Goal: Task Accomplishment & Management: Use online tool/utility

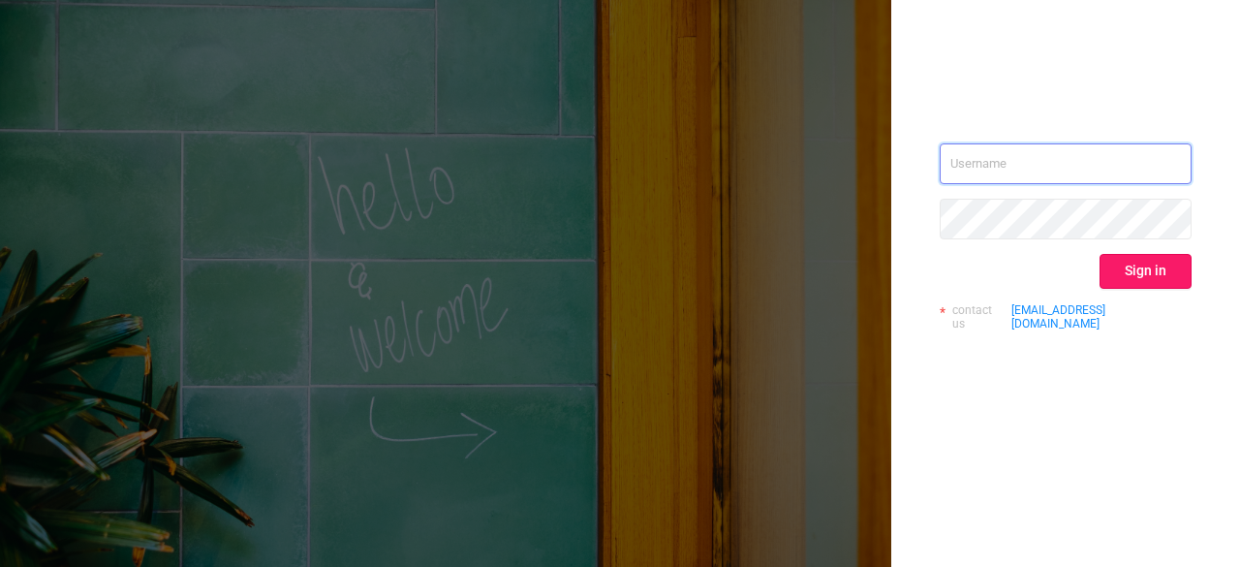
type input "[EMAIL_ADDRESS][DOMAIN_NAME]"
click at [1115, 271] on button "Sign in" at bounding box center [1145, 271] width 92 height 35
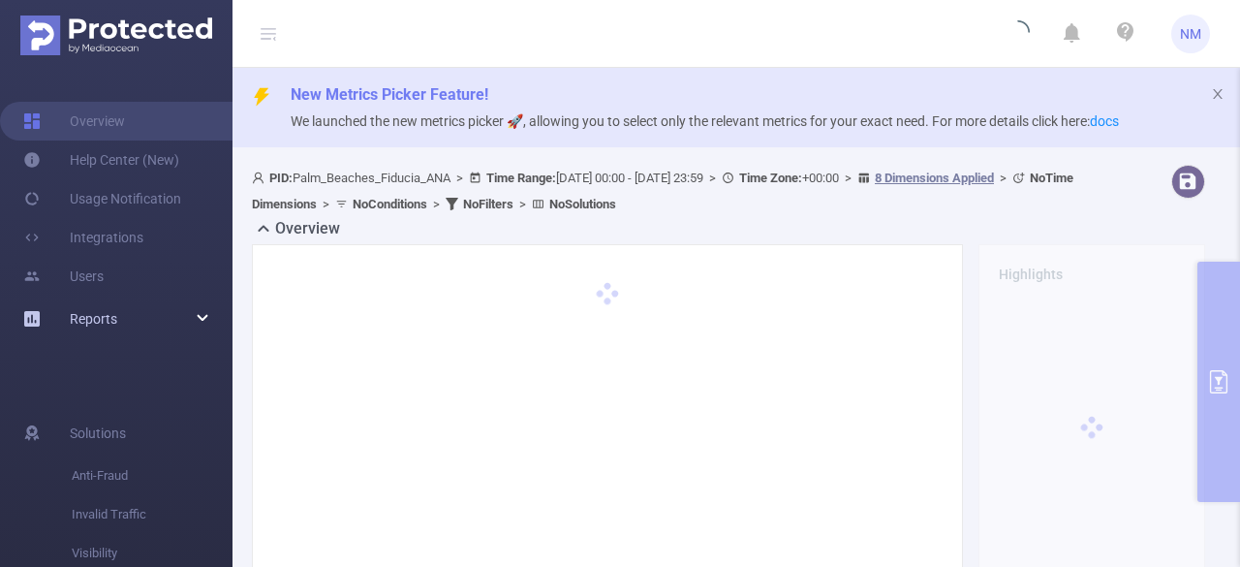
click at [141, 307] on div "Reports" at bounding box center [116, 318] width 232 height 39
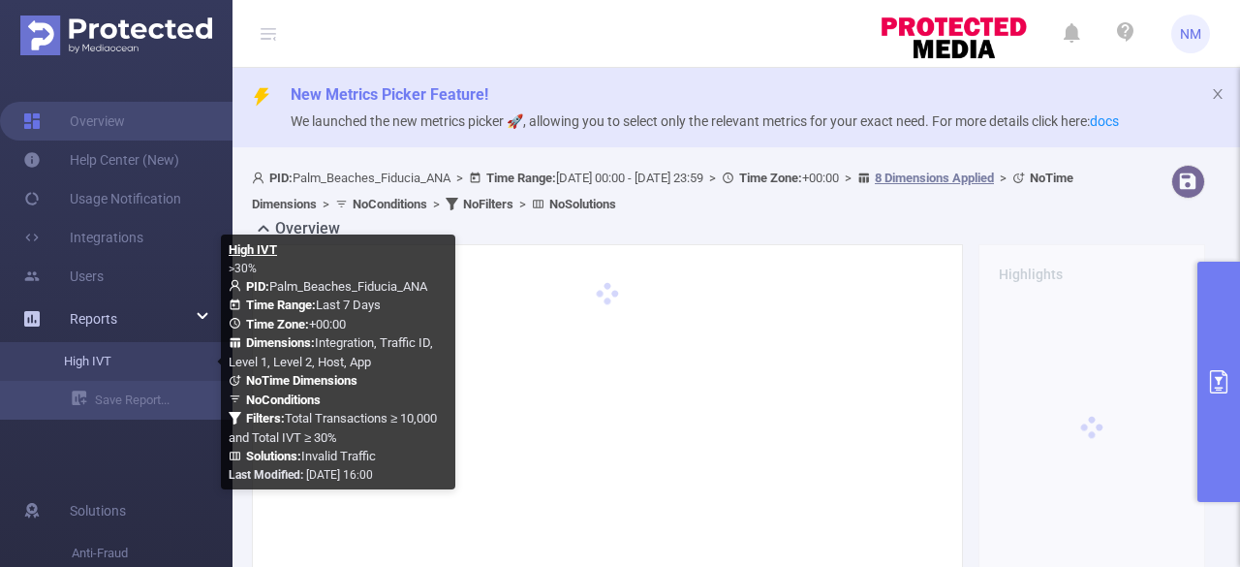
click at [104, 363] on link "High IVT" at bounding box center [124, 361] width 170 height 39
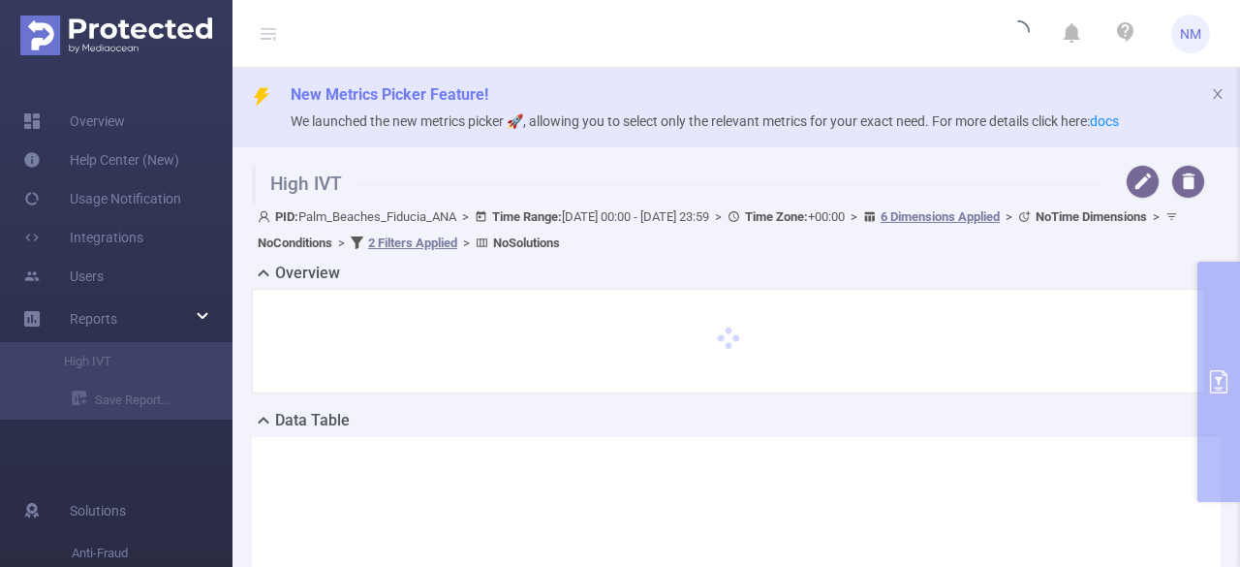
scroll to position [136, 0]
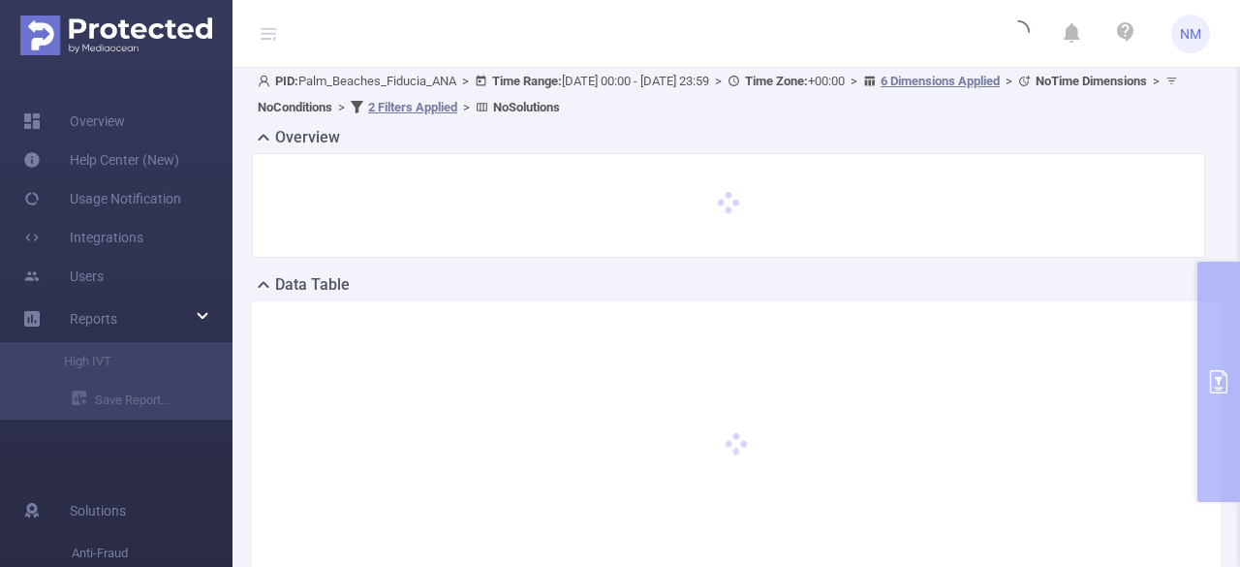
click at [1209, 383] on div "High IVT PID: Palm_Beaches_Fiducia_ANA > Time Range: [DATE] 00:00 - [DATE] 23:5…" at bounding box center [735, 325] width 1007 height 609
type input "[DATE] 00:00"
type input "[DATE] 23:59"
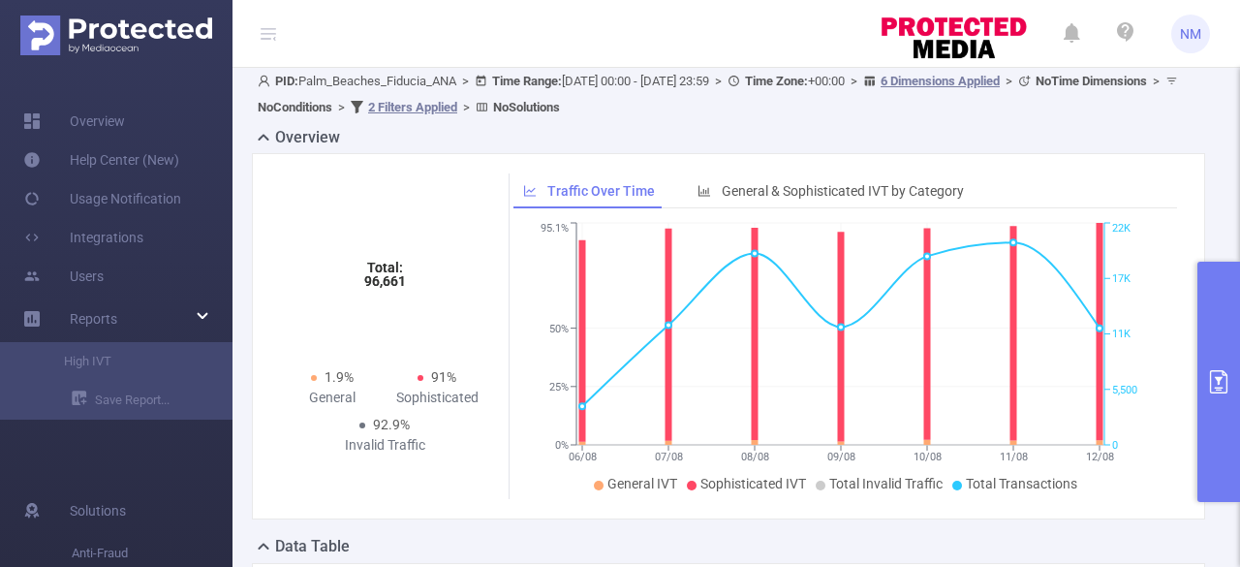
click at [1209, 383] on icon "primary" at bounding box center [1218, 381] width 23 height 23
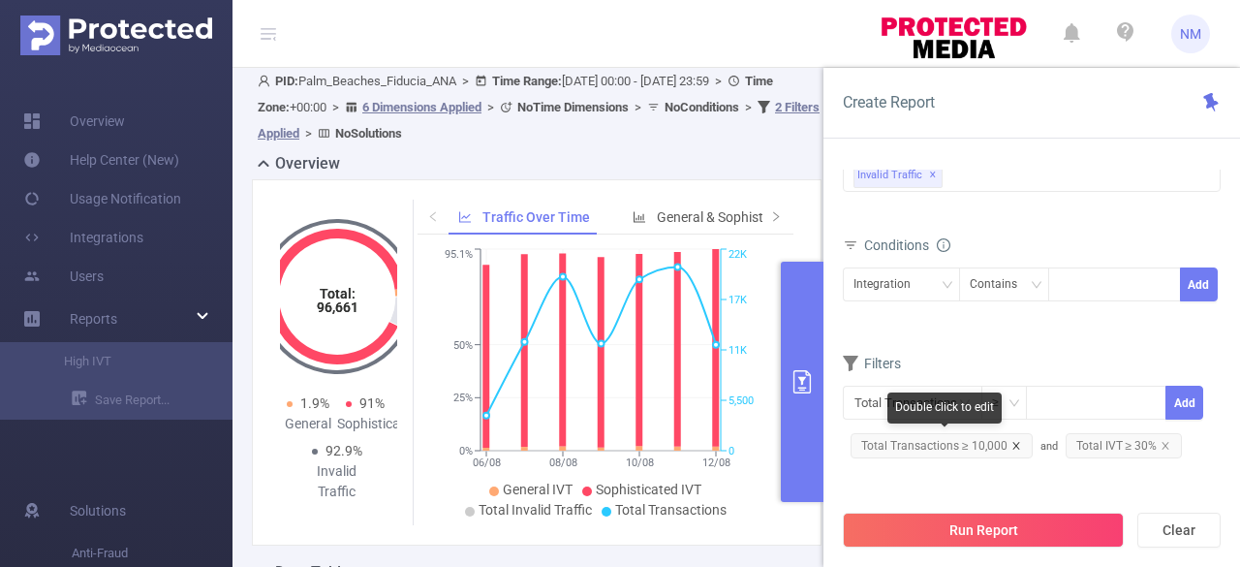
click at [1012, 441] on icon "icon: close" at bounding box center [1016, 446] width 10 height 10
click at [955, 437] on span "Total IVT ≥ 30%" at bounding box center [908, 445] width 117 height 25
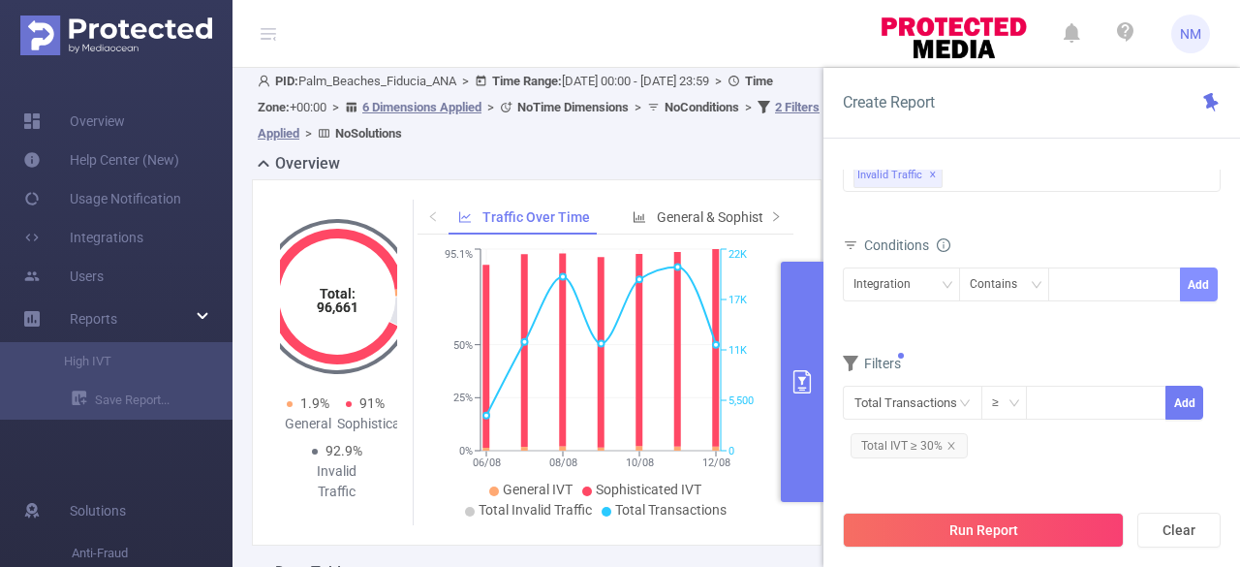
click at [1188, 288] on button "Add" at bounding box center [1199, 284] width 38 height 34
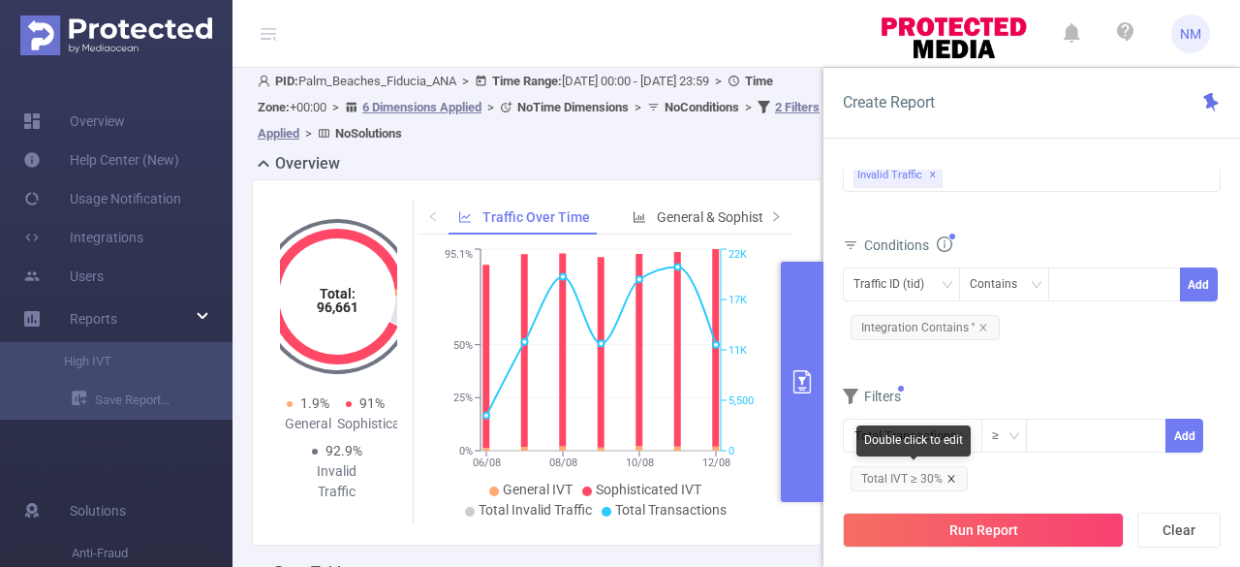
click at [950, 475] on icon "icon: close" at bounding box center [950, 478] width 7 height 7
click at [1102, 280] on div at bounding box center [1114, 284] width 111 height 32
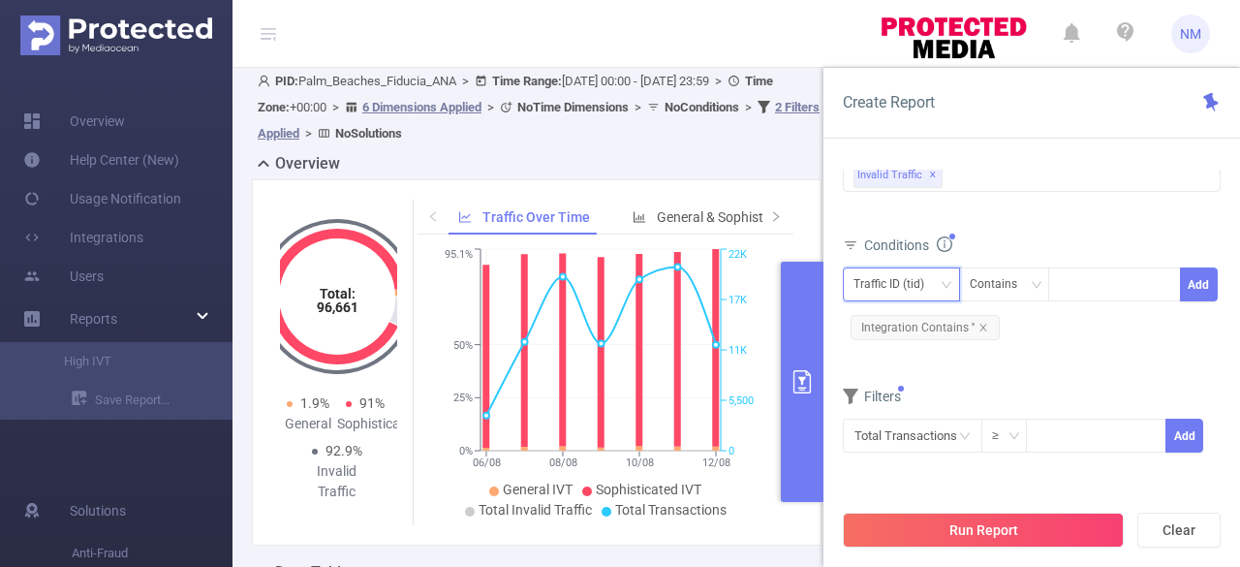
click at [909, 280] on div "Traffic ID (tid)" at bounding box center [895, 284] width 84 height 32
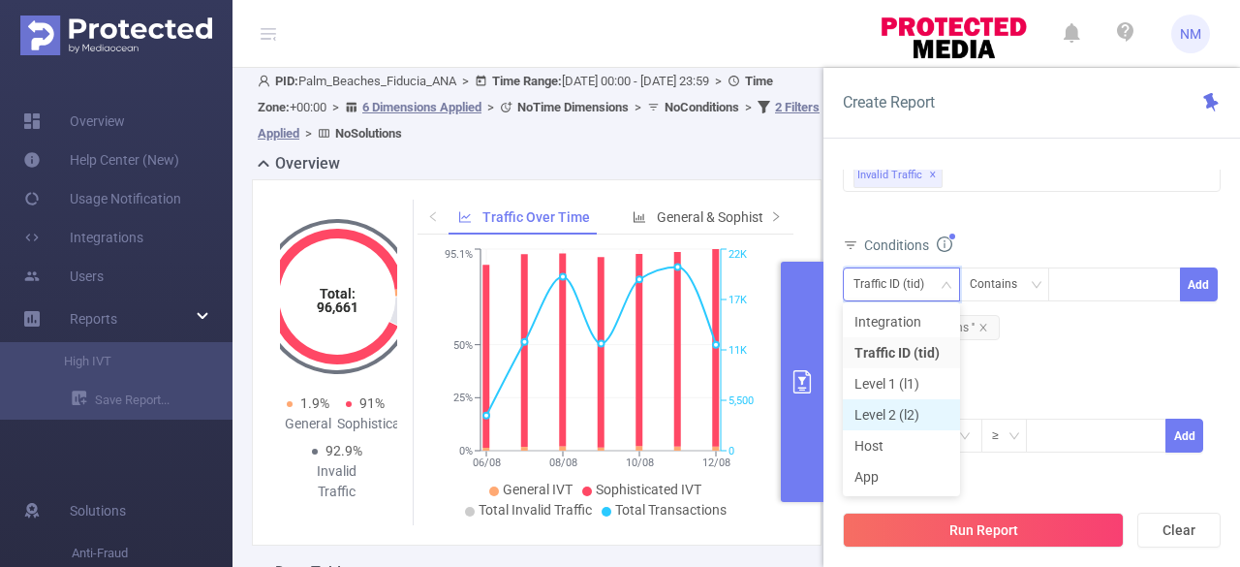
click at [881, 412] on li "Level 2 (l2)" at bounding box center [901, 414] width 117 height 31
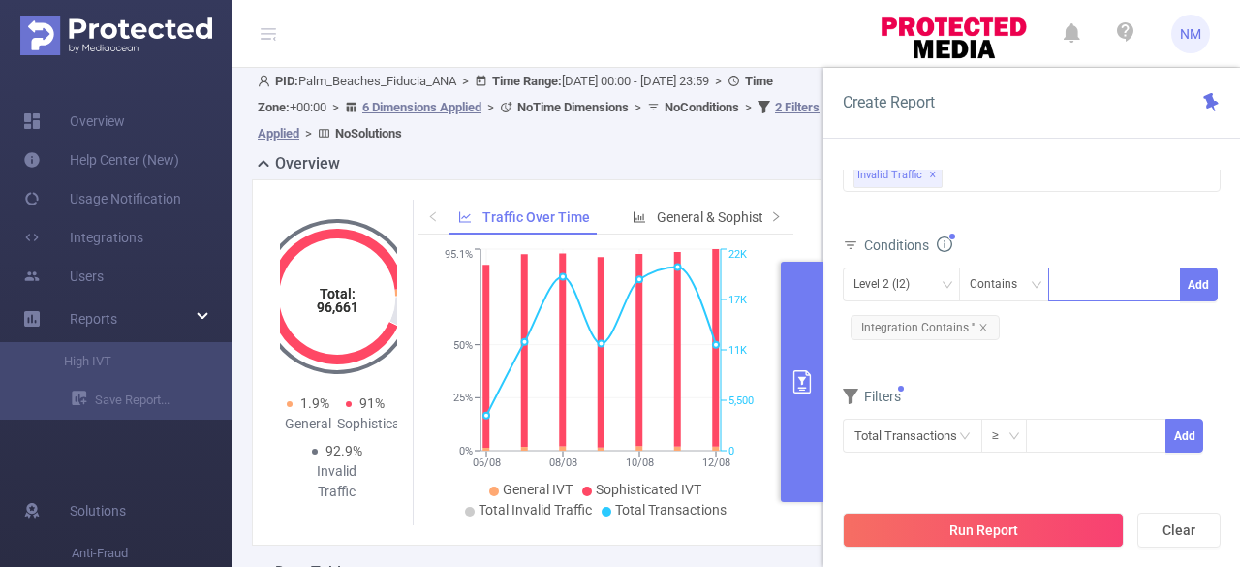
click at [1067, 275] on div at bounding box center [1114, 284] width 111 height 32
type input "dv360_display"
click at [1192, 282] on button "Add" at bounding box center [1199, 284] width 38 height 34
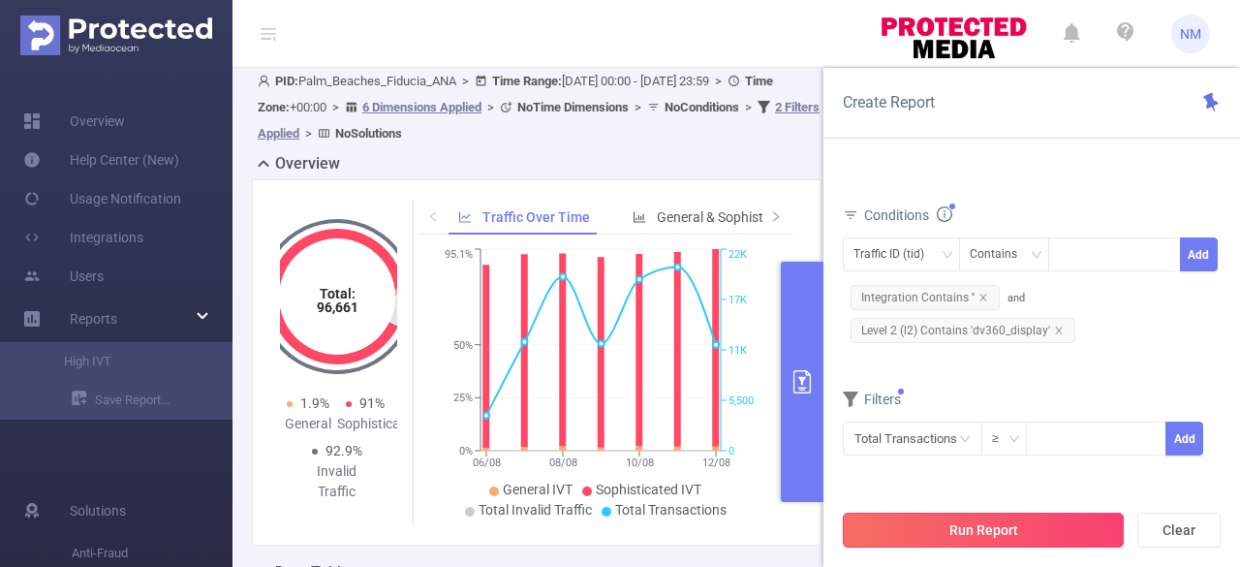
click at [1018, 530] on button "Run Report" at bounding box center [983, 529] width 281 height 35
